Goal: Transaction & Acquisition: Purchase product/service

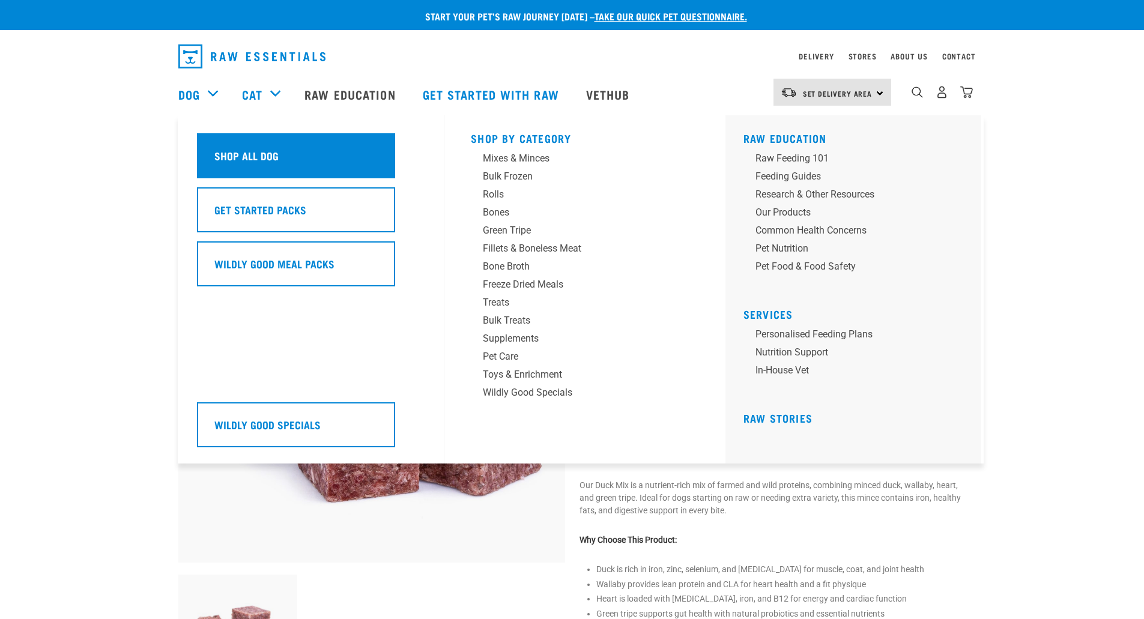
click at [264, 153] on h5 "Shop All Dog" at bounding box center [246, 156] width 64 height 16
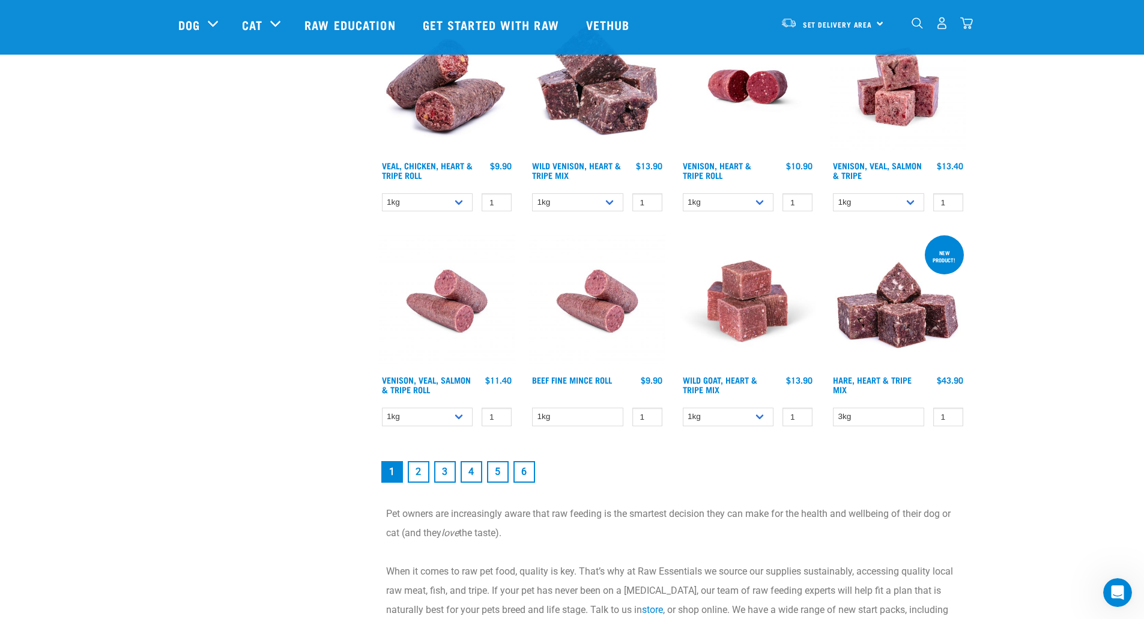
scroll to position [1561, 0]
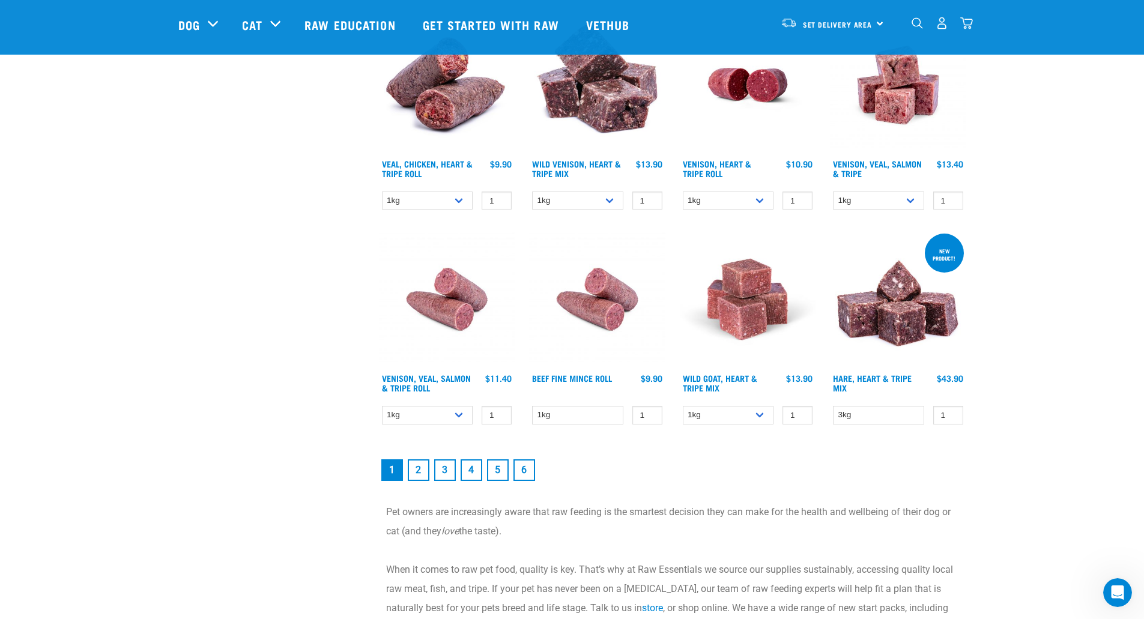
click at [421, 470] on link "2" at bounding box center [419, 470] width 22 height 22
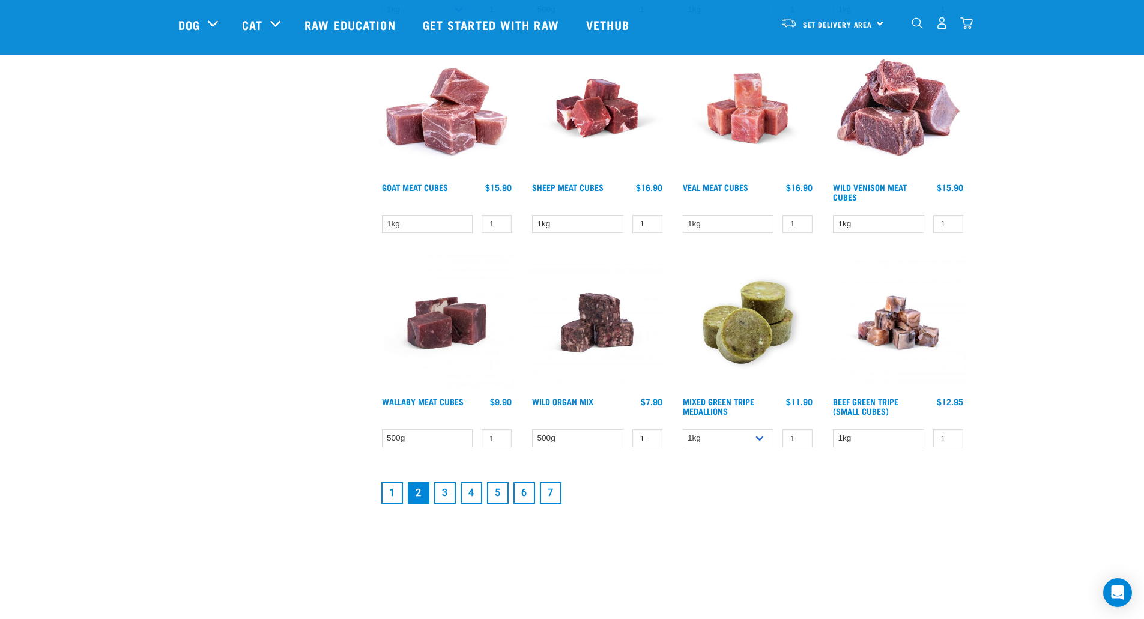
scroll to position [1441, 0]
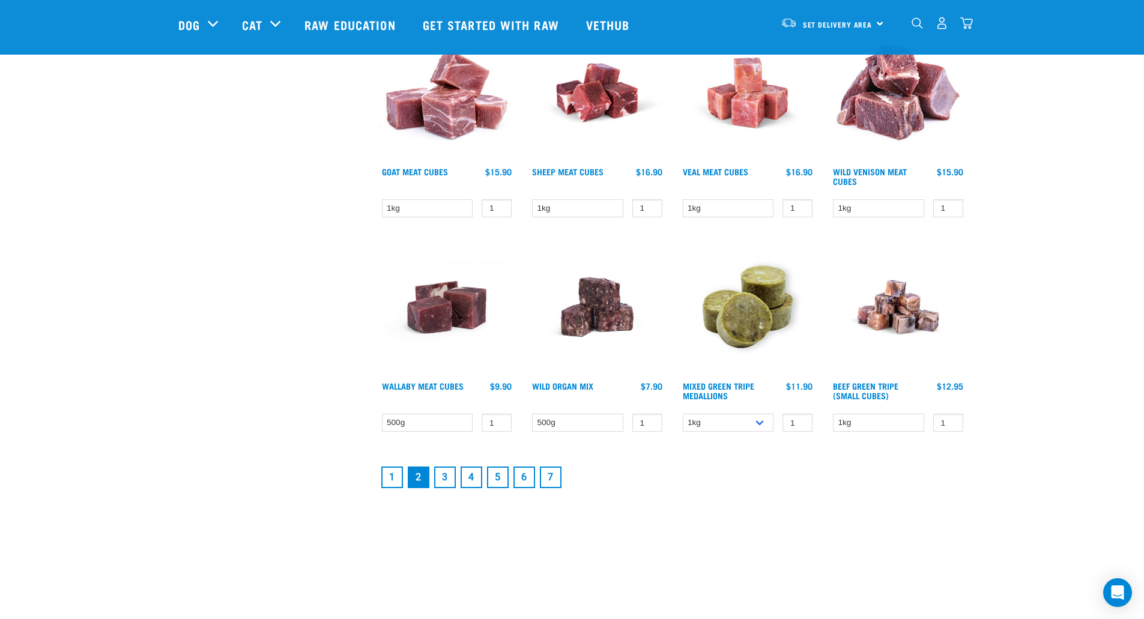
click at [446, 472] on link "3" at bounding box center [445, 478] width 22 height 22
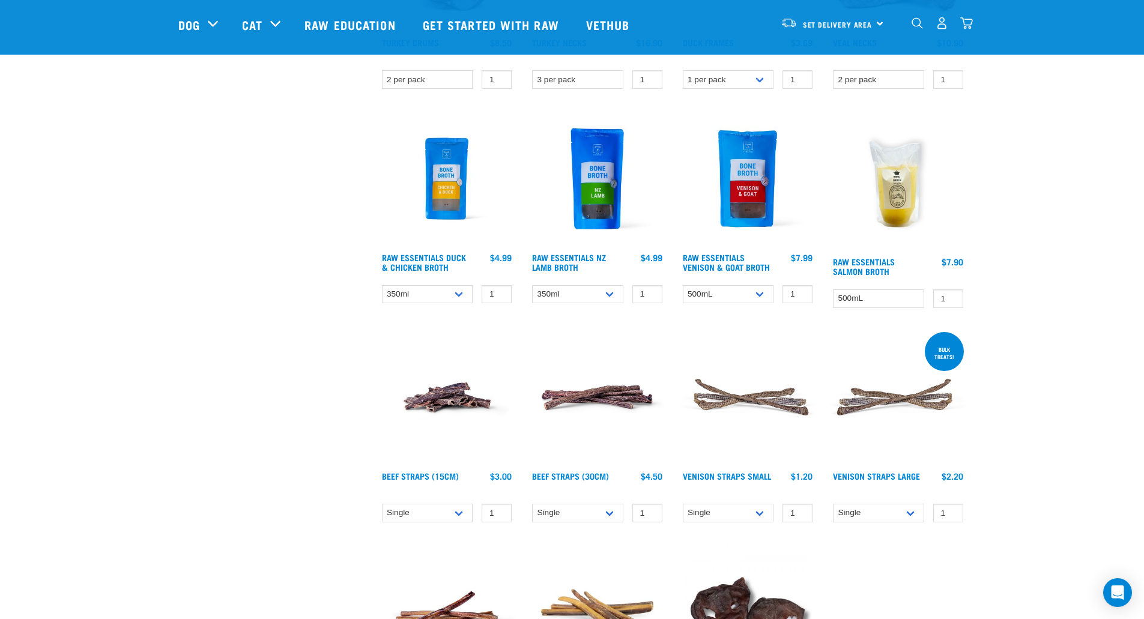
scroll to position [781, 0]
